Goal: Information Seeking & Learning: Learn about a topic

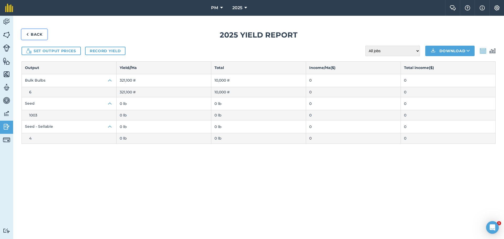
click at [33, 33] on link "Back" at bounding box center [35, 34] width 26 height 11
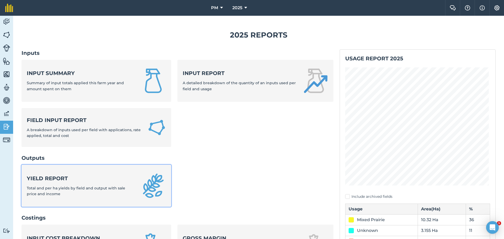
click at [41, 175] on strong "Yield report" at bounding box center [81, 178] width 108 height 7
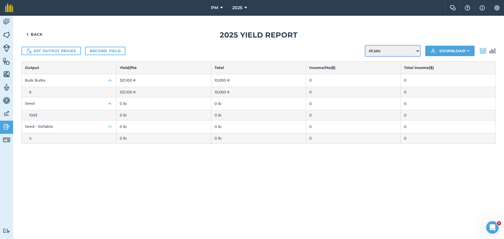
click at [417, 51] on select "All jobs Incomplete jobs Complete jobs" at bounding box center [393, 51] width 55 height 11
click at [416, 51] on select "All jobs Incomplete jobs Complete jobs" at bounding box center [393, 51] width 55 height 11
click at [3, 19] on img at bounding box center [6, 22] width 7 height 8
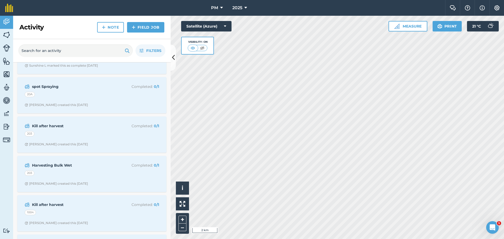
scroll to position [1418, 0]
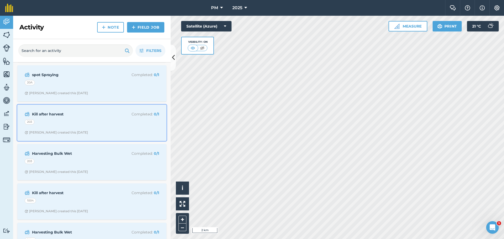
click at [59, 113] on strong "Kill after harvest" at bounding box center [73, 114] width 83 height 6
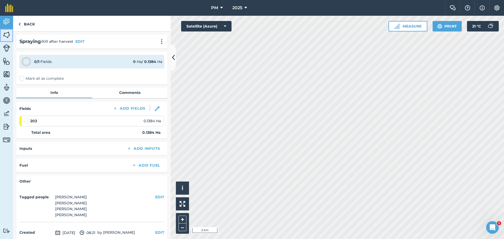
click at [5, 33] on img at bounding box center [6, 35] width 7 height 8
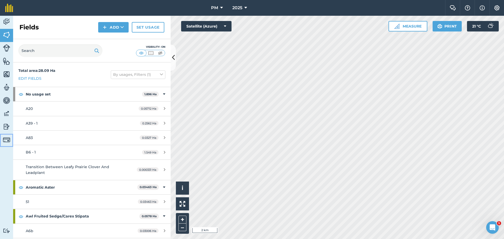
click at [7, 140] on img at bounding box center [6, 139] width 7 height 7
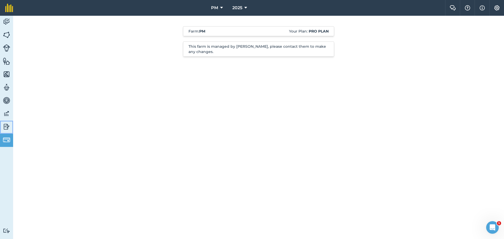
click at [8, 126] on img at bounding box center [6, 127] width 7 height 8
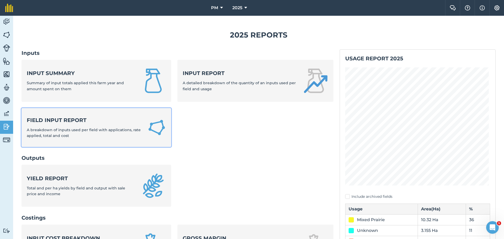
click at [66, 121] on strong "Field Input Report" at bounding box center [84, 120] width 115 height 7
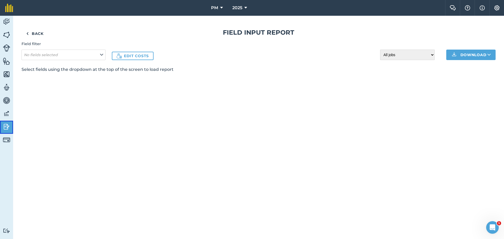
click at [4, 127] on img at bounding box center [6, 127] width 7 height 8
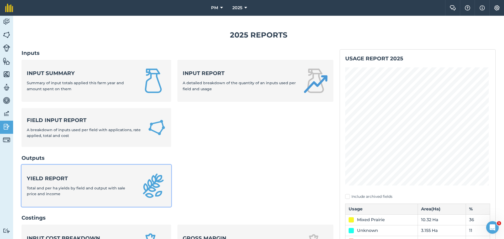
click at [36, 178] on strong "Yield report" at bounding box center [81, 178] width 108 height 7
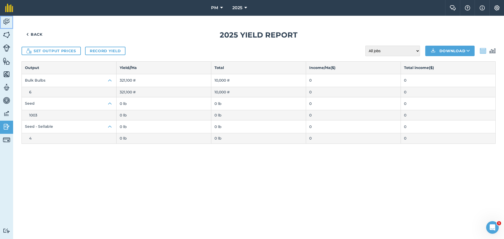
click at [6, 20] on img at bounding box center [6, 22] width 7 height 8
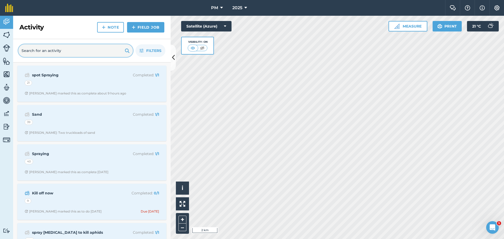
click at [47, 54] on input "text" at bounding box center [75, 50] width 115 height 13
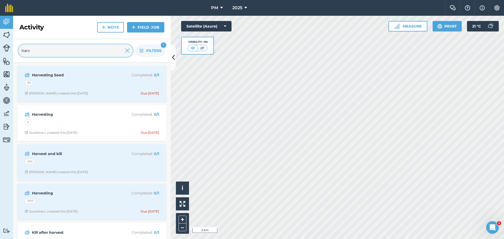
type input "harv"
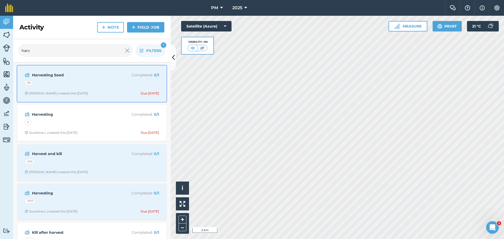
click at [52, 75] on strong "Harvesting Seed" at bounding box center [73, 75] width 83 height 6
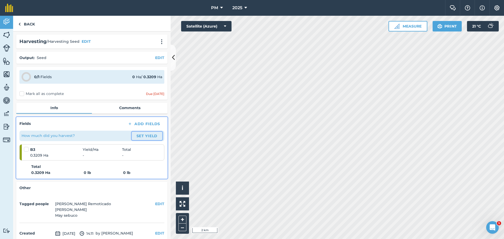
click at [136, 136] on button "Set Yield" at bounding box center [147, 136] width 30 height 8
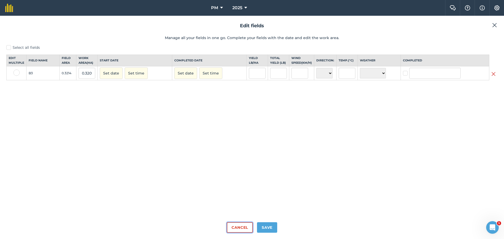
click at [238, 231] on button "Cancel" at bounding box center [240, 227] width 26 height 11
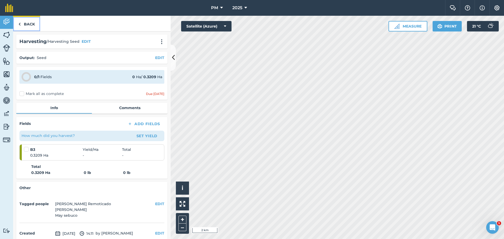
click at [23, 23] on link "Back" at bounding box center [26, 23] width 27 height 15
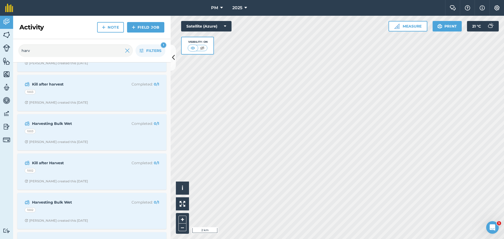
scroll to position [315, 0]
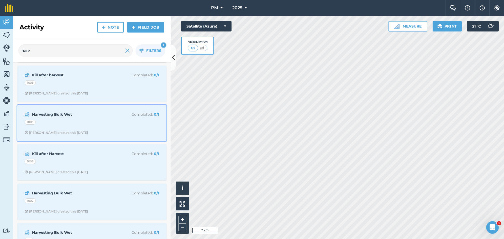
click at [56, 116] on strong "Harvesting Bulk Wet" at bounding box center [73, 115] width 83 height 6
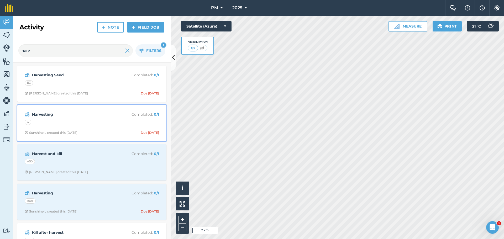
click at [41, 115] on strong "Harvesting" at bounding box center [73, 115] width 83 height 6
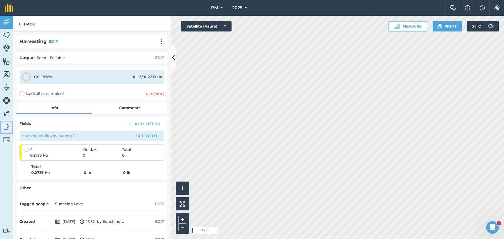
click at [6, 128] on img at bounding box center [6, 127] width 7 height 8
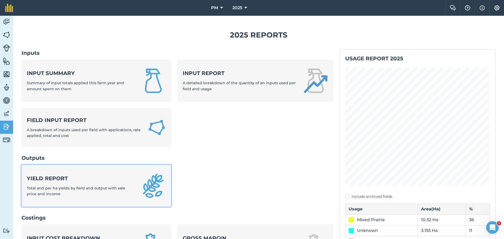
click at [40, 182] on div "Yield report Total and per ha yields by field and output with sale price and in…" at bounding box center [81, 186] width 108 height 22
